Goal: Task Accomplishment & Management: Use online tool/utility

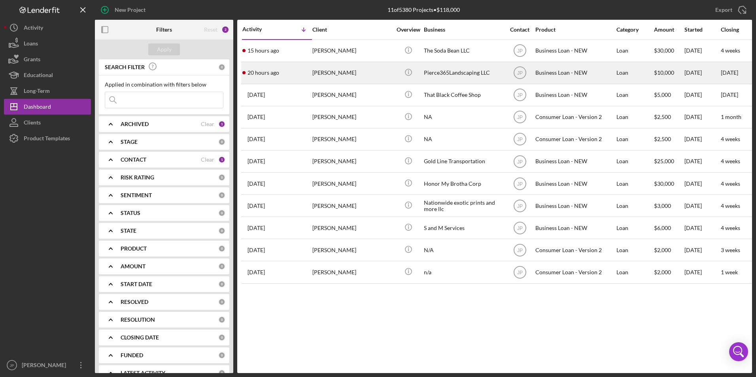
click at [350, 77] on div "[PERSON_NAME]" at bounding box center [351, 72] width 79 height 21
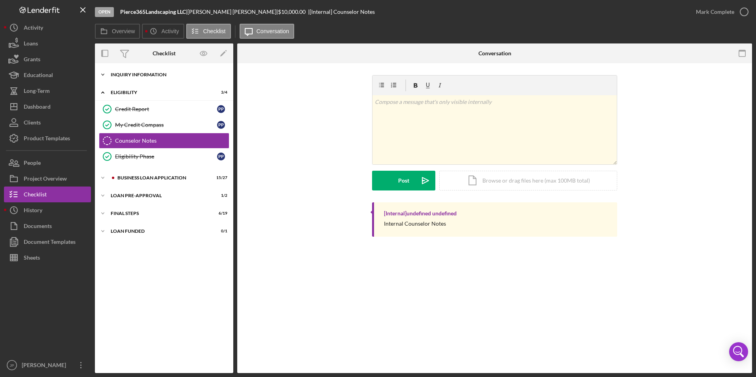
click at [103, 75] on polyline at bounding box center [103, 75] width 2 height 2
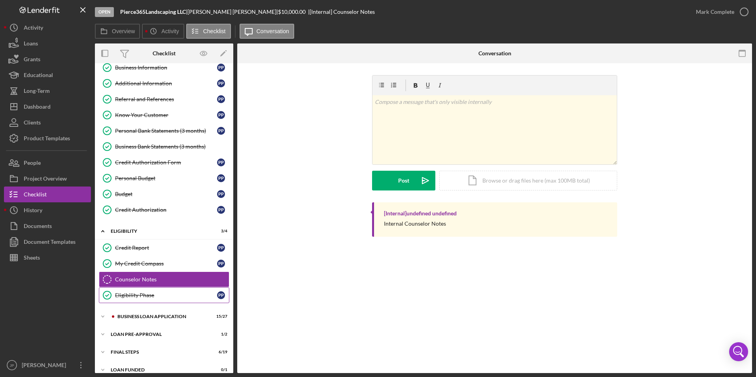
scroll to position [49, 0]
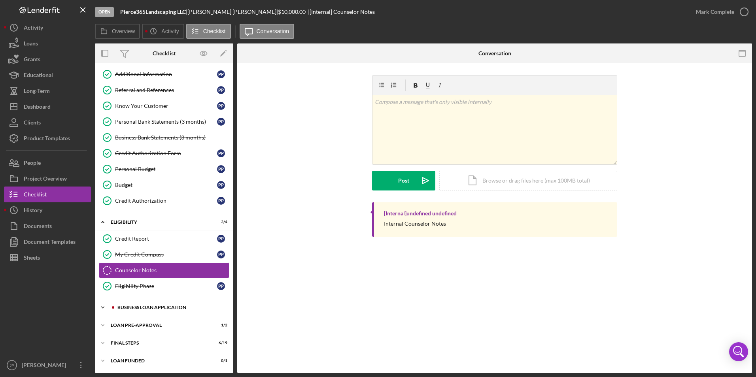
click at [102, 306] on icon "Icon/Expander" at bounding box center [103, 308] width 16 height 16
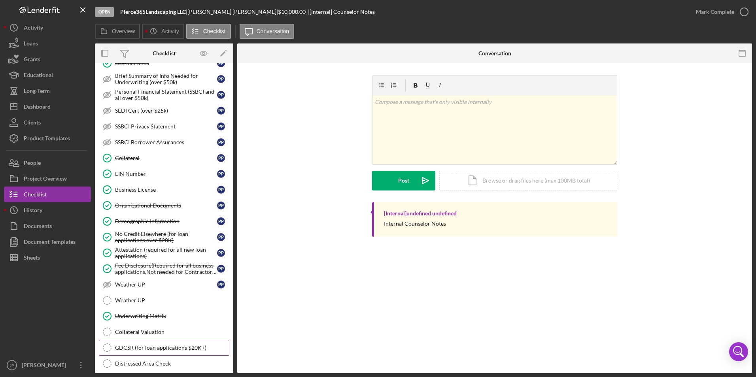
scroll to position [480, 0]
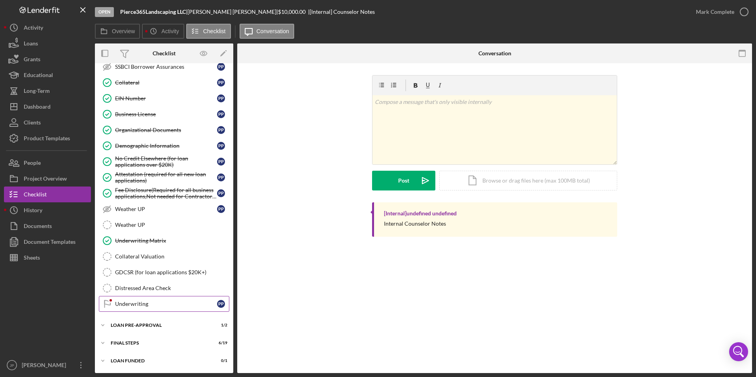
click at [141, 308] on link "Underwriting Underwriting P P" at bounding box center [164, 304] width 130 height 16
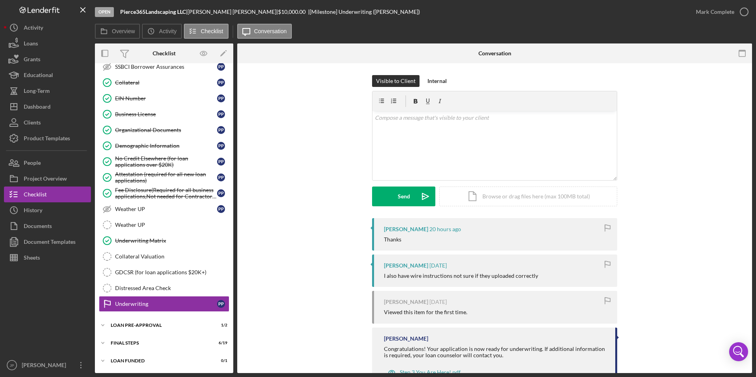
scroll to position [31, 0]
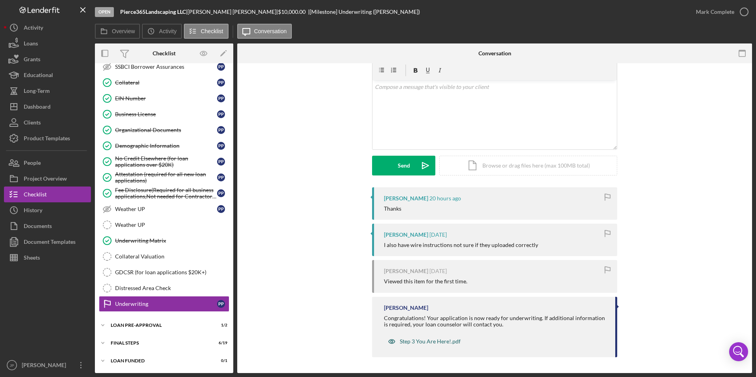
click at [417, 342] on div "Step 3 You Are Here!.pdf" at bounding box center [430, 341] width 61 height 6
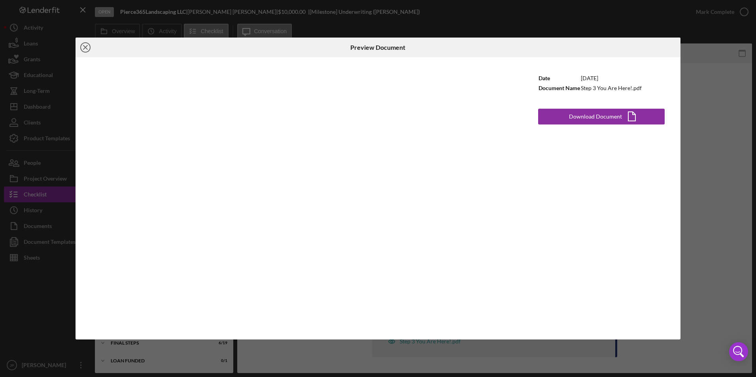
click at [83, 48] on icon "Icon/Close" at bounding box center [85, 48] width 20 height 20
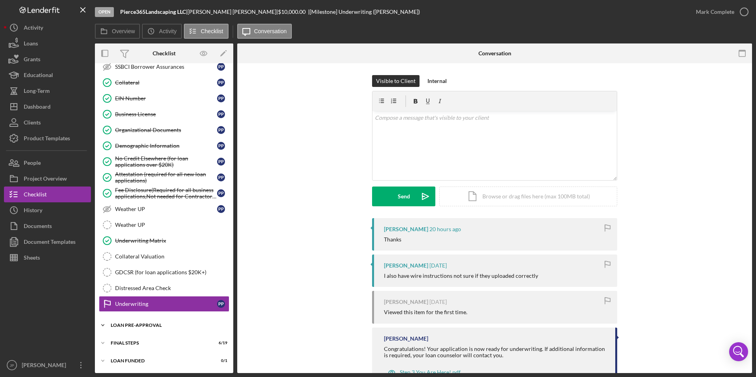
click at [101, 324] on icon "Icon/Expander" at bounding box center [103, 325] width 16 height 16
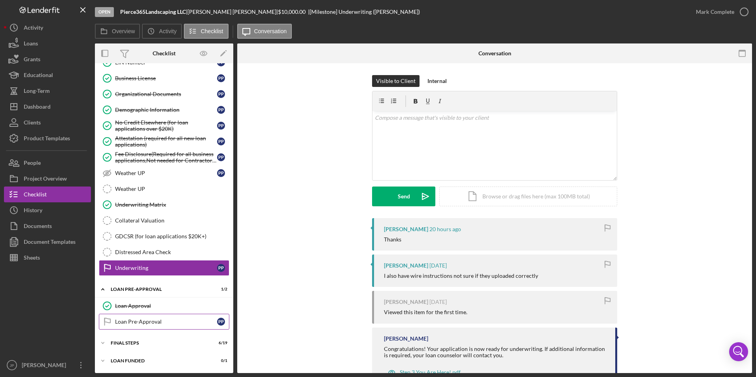
click at [125, 319] on div "Loan Pre-Approval" at bounding box center [166, 322] width 102 height 6
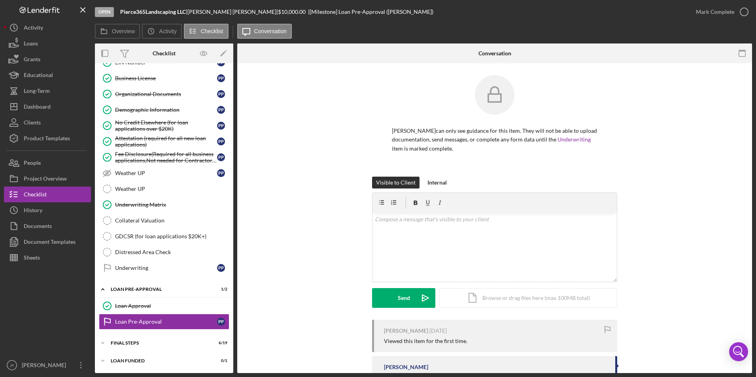
scroll to position [60, 0]
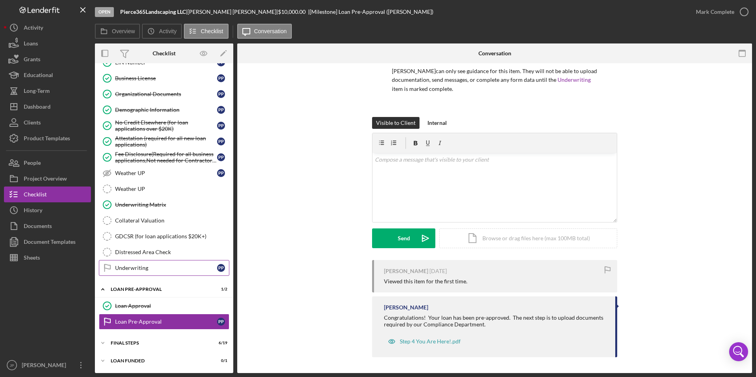
click at [116, 268] on div "Underwriting" at bounding box center [166, 268] width 102 height 6
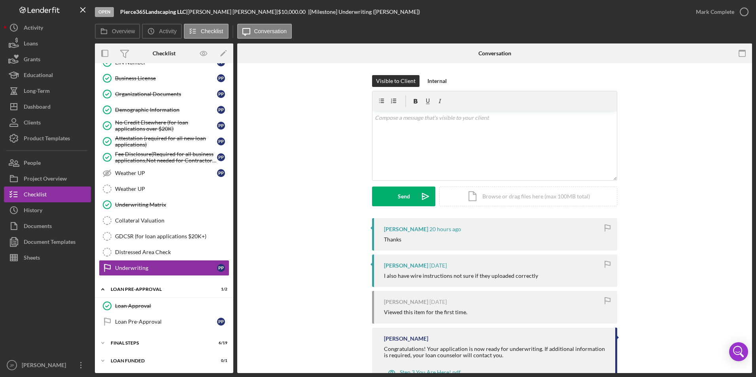
scroll to position [31, 0]
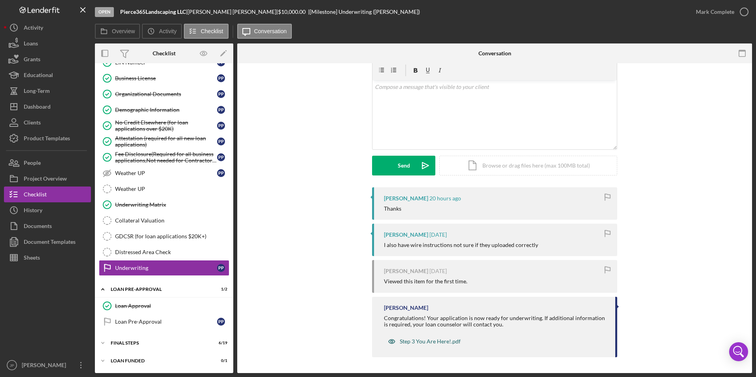
click at [419, 342] on div "Step 3 You Are Here!.pdf" at bounding box center [430, 341] width 61 height 6
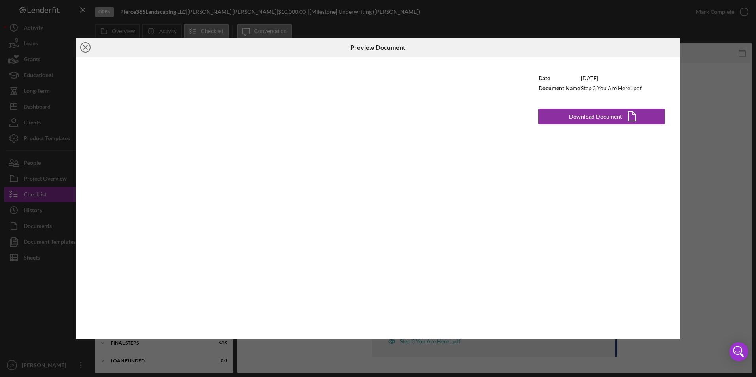
click at [85, 45] on icon "Icon/Close" at bounding box center [85, 48] width 20 height 20
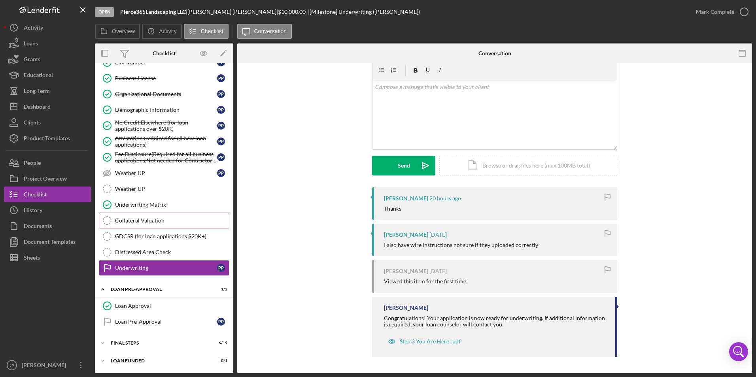
click at [132, 221] on div "Collateral Valuation" at bounding box center [172, 220] width 114 height 6
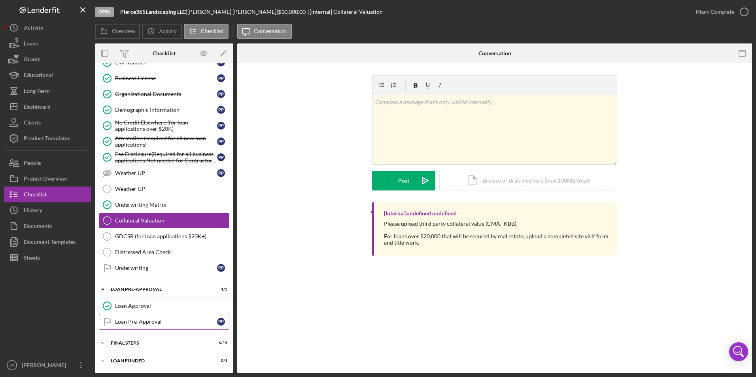
click at [156, 323] on div "Loan Pre-Approval" at bounding box center [166, 322] width 102 height 6
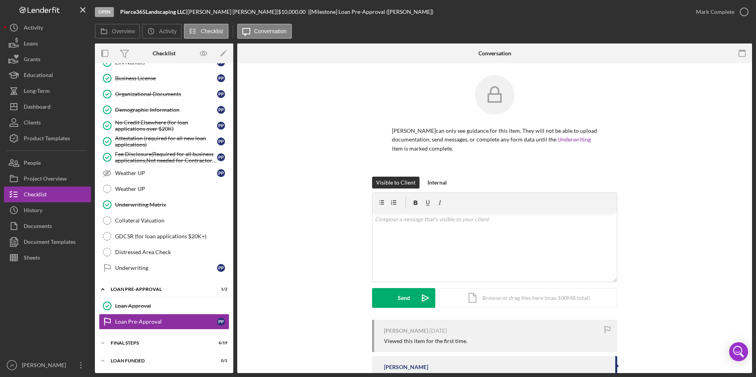
scroll to position [60, 0]
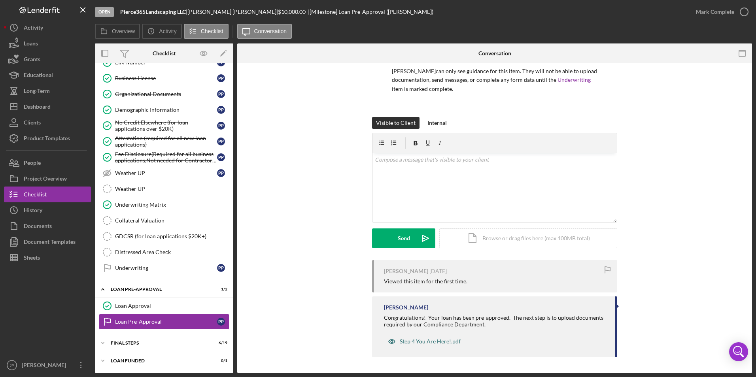
click at [410, 342] on div "Step 4 You Are Here!.pdf" at bounding box center [430, 341] width 61 height 6
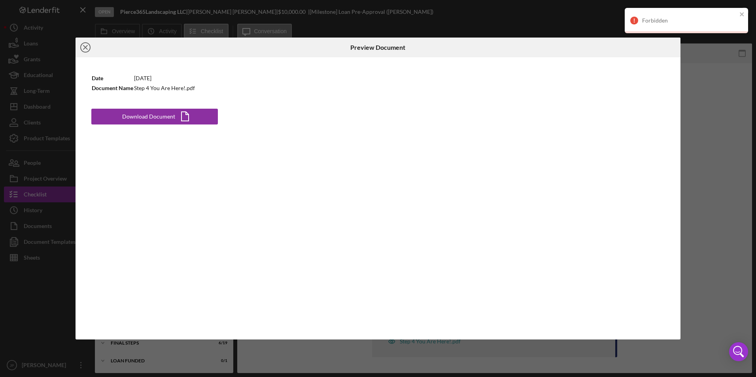
click at [84, 47] on icon "Icon/Close" at bounding box center [85, 48] width 20 height 20
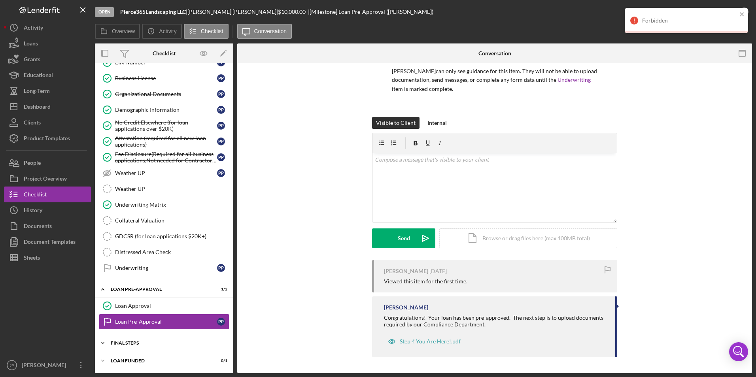
click at [101, 343] on icon "Icon/Expander" at bounding box center [103, 343] width 16 height 16
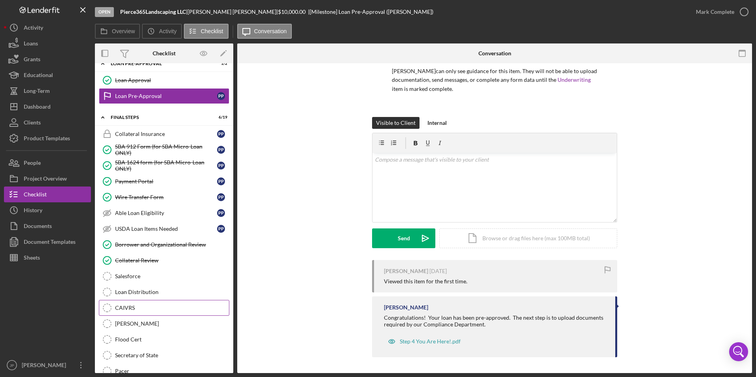
scroll to position [702, 0]
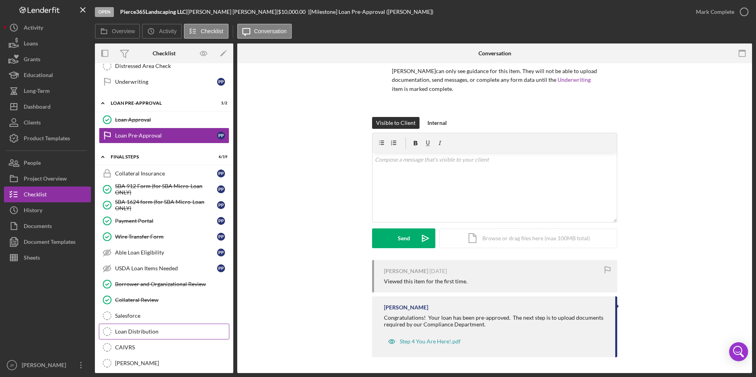
click at [146, 333] on div "Loan Distribution" at bounding box center [172, 331] width 114 height 6
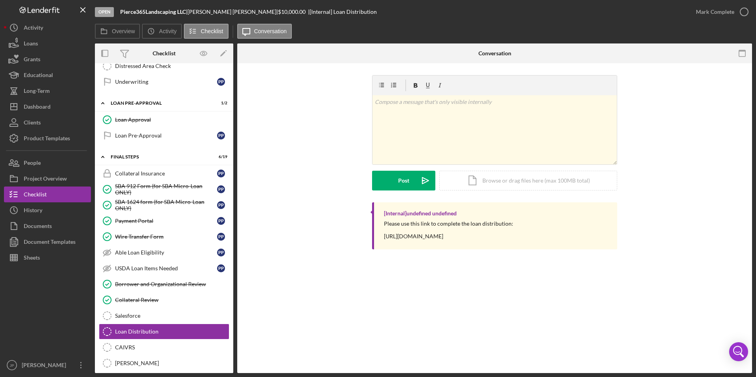
drag, startPoint x: 383, startPoint y: 237, endPoint x: 537, endPoint y: 234, distance: 153.8
click at [537, 234] on div "[Internal] undefined undefined Please use this link to complete the loan distri…" at bounding box center [494, 225] width 245 height 47
copy div "[URL][DOMAIN_NAME]"
